Goal: Information Seeking & Learning: Check status

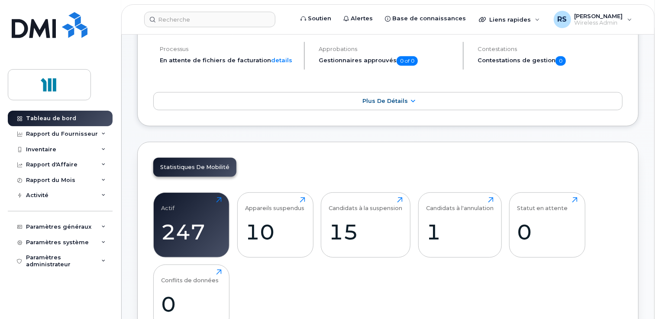
scroll to position [216, 0]
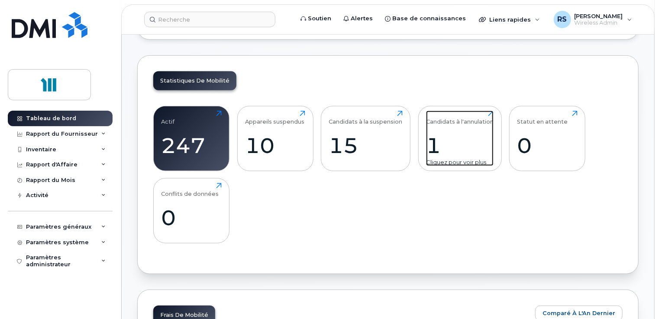
click at [445, 158] on div "Cliquez pour voir plus" at bounding box center [459, 162] width 67 height 8
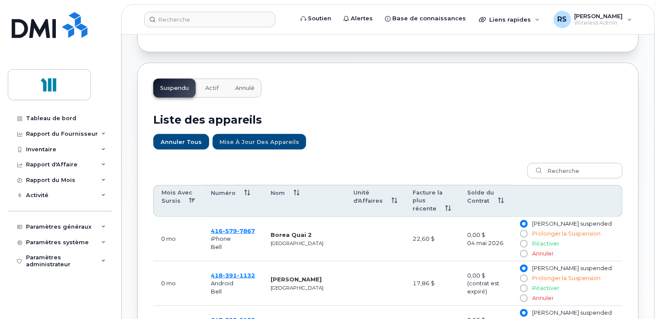
scroll to position [260, 0]
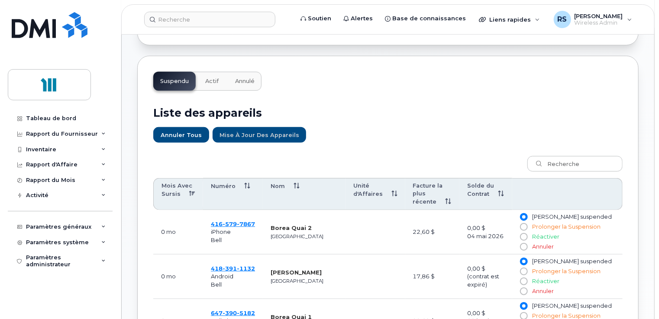
click at [251, 78] on span "Annulé" at bounding box center [244, 81] width 19 height 7
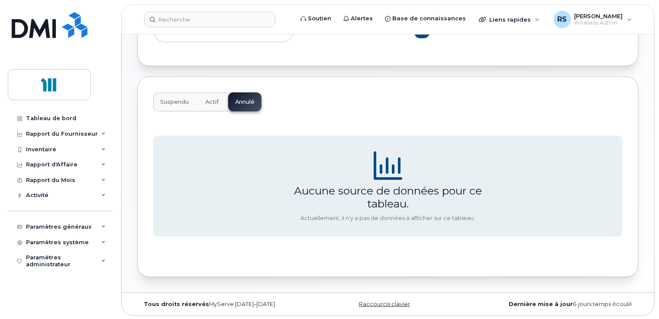
click at [211, 100] on span "Actif" at bounding box center [211, 102] width 13 height 7
click at [211, 100] on div "Suspendu Actif Annulé" at bounding box center [207, 102] width 108 height 19
click at [179, 99] on span "Suspendu" at bounding box center [174, 102] width 29 height 7
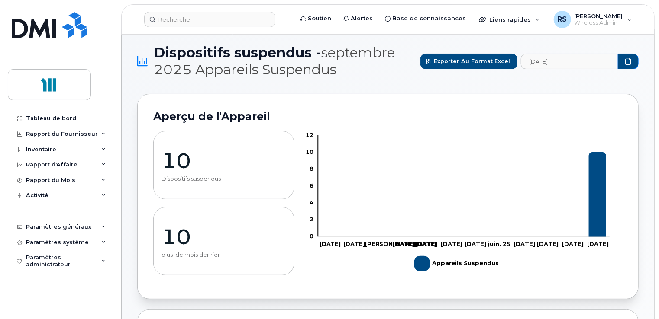
scroll to position [0, 0]
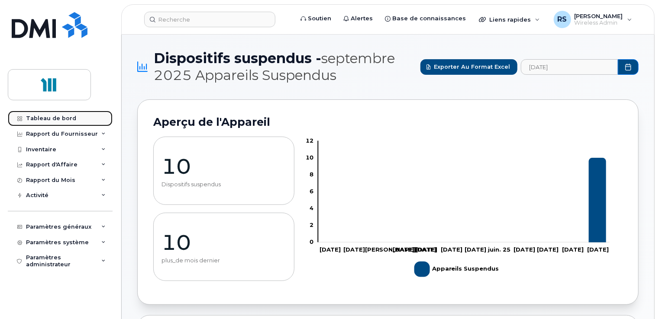
click at [51, 119] on div "Tableau de bord" at bounding box center [51, 118] width 50 height 7
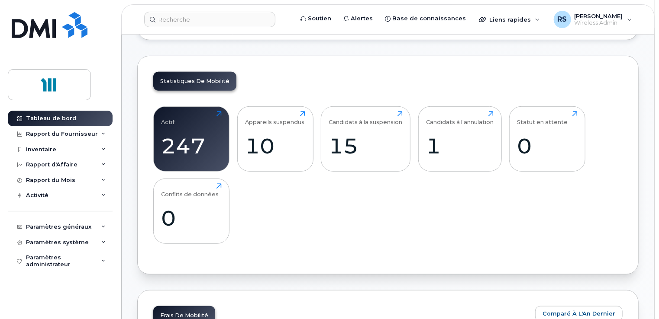
scroll to position [216, 0]
click at [197, 138] on div "247" at bounding box center [191, 146] width 60 height 26
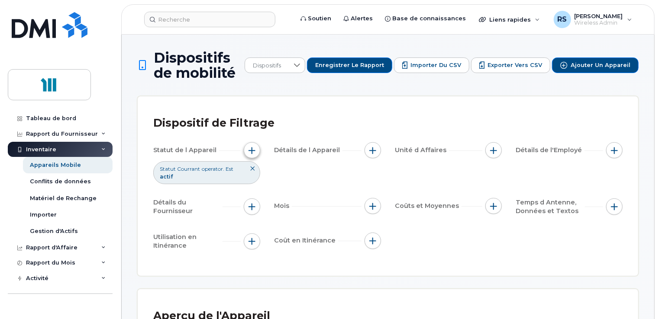
click at [253, 151] on span "button" at bounding box center [251, 150] width 7 height 7
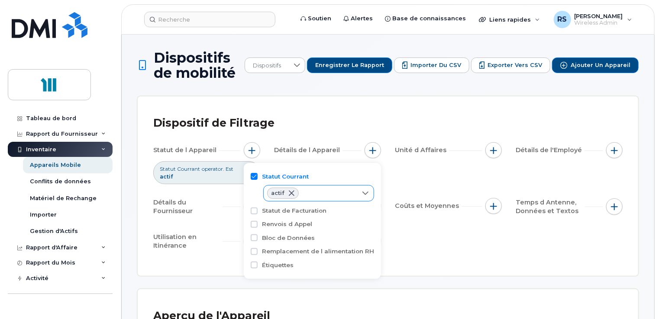
click at [367, 193] on icon at bounding box center [365, 193] width 7 height 7
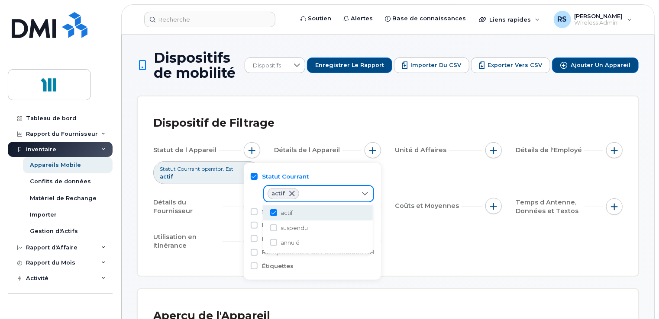
scroll to position [4, 36]
click at [274, 228] on input "suspendu" at bounding box center [273, 228] width 7 height 7
checkbox input "true"
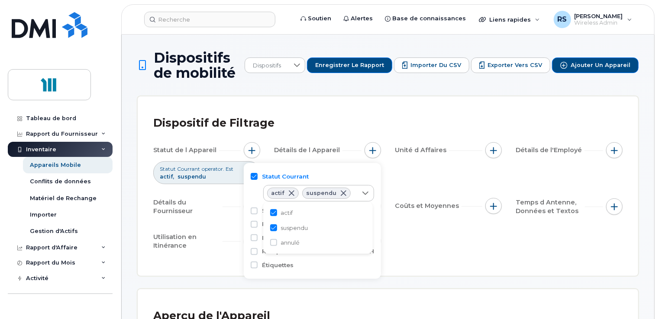
click at [438, 250] on div "Statut de l Appareil Statut Courrant operator. Est actif suspendu Détails de l …" at bounding box center [387, 197] width 469 height 111
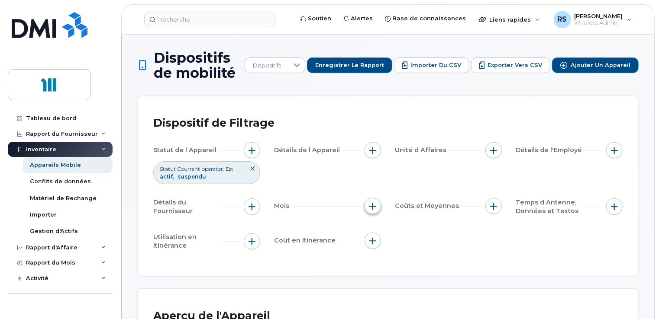
click at [374, 205] on span "button" at bounding box center [372, 206] width 7 height 7
click at [512, 65] on span "Exporter vers CSV" at bounding box center [514, 65] width 55 height 8
click at [284, 11] on header "Soutien Alertes Base de connaissances Liens rapides Suspendre/Supprimer l’appar…" at bounding box center [387, 19] width 533 height 30
click at [52, 117] on div "Tableau de bord" at bounding box center [51, 118] width 50 height 7
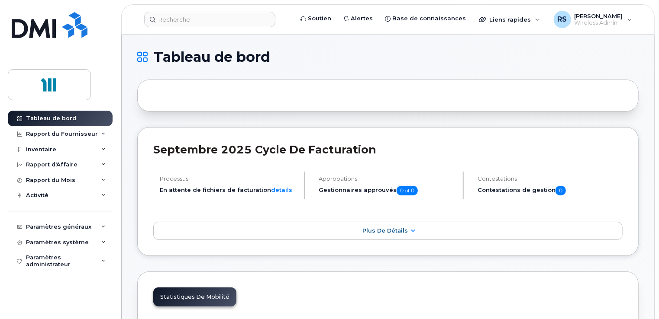
scroll to position [130, 0]
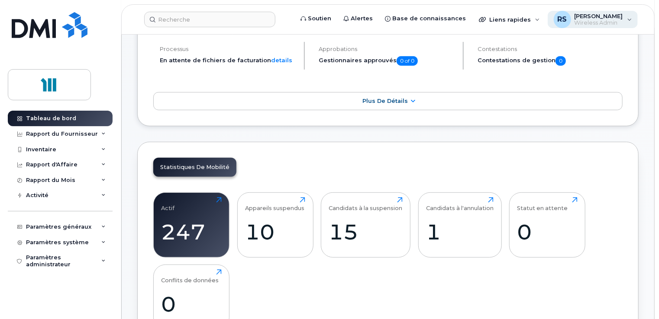
click at [633, 17] on div "RS [PERSON_NAME] Wireless Admin" at bounding box center [592, 19] width 90 height 17
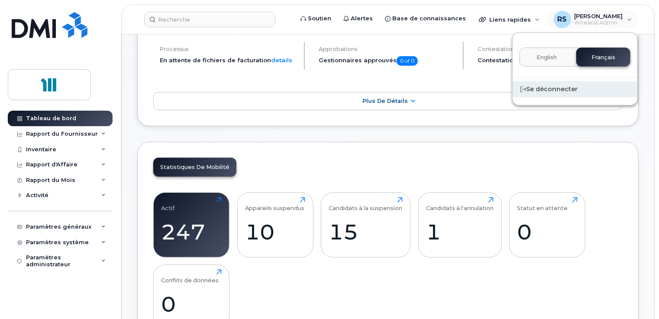
click at [548, 87] on div "Se déconnecter" at bounding box center [574, 89] width 125 height 16
